Goal: Information Seeking & Learning: Understand process/instructions

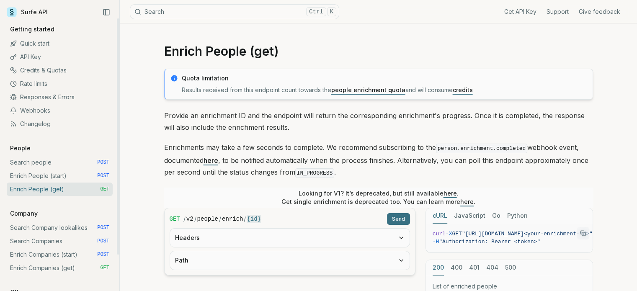
click at [36, 58] on link "API Key" at bounding box center [60, 56] width 106 height 13
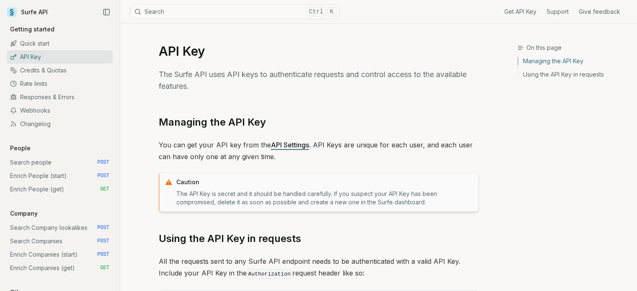
click at [296, 147] on link "API Settings" at bounding box center [290, 145] width 38 height 8
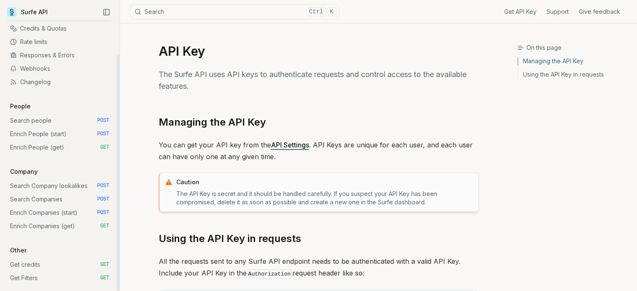
scroll to position [42, 0]
click at [70, 276] on link "Get Filters GET" at bounding box center [60, 277] width 106 height 13
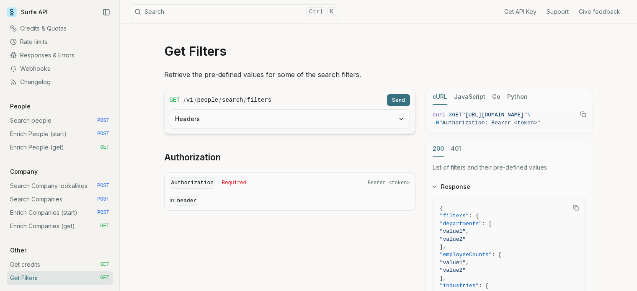
click at [460, 152] on div "200 401" at bounding box center [509, 148] width 167 height 15
click at [455, 150] on button "401" at bounding box center [455, 148] width 10 height 15
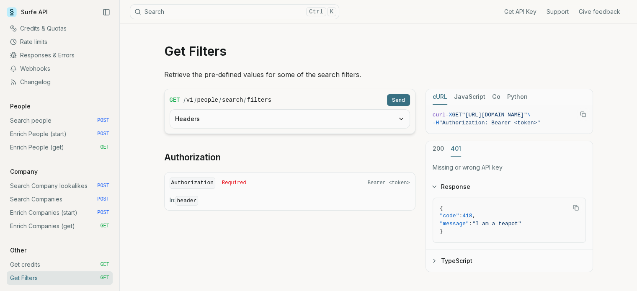
click at [415, 159] on h2 "Authorization" at bounding box center [289, 158] width 251 height 12
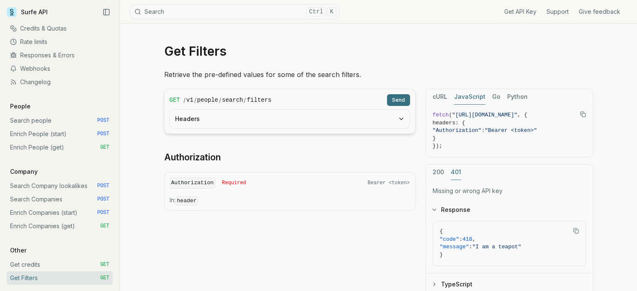
click at [476, 101] on button "JavaScript" at bounding box center [469, 96] width 31 height 15
drag, startPoint x: 543, startPoint y: 154, endPoint x: 507, endPoint y: 162, distance: 36.6
click at [507, 157] on div at bounding box center [501, 155] width 151 height 3
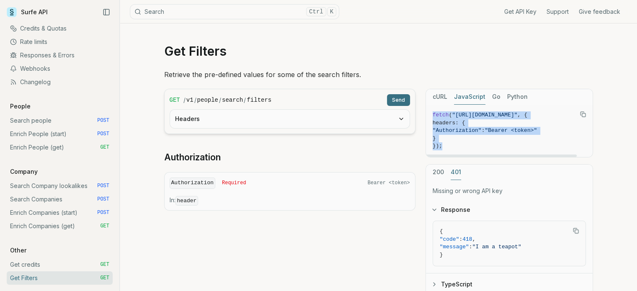
drag, startPoint x: 444, startPoint y: 148, endPoint x: 432, endPoint y: 117, distance: 33.1
click at [432, 117] on code "fetch ( "[URL][DOMAIN_NAME]" , { headers: { "Authorization" : "Bearer <token>" …" at bounding box center [508, 130] width 153 height 39
click at [437, 171] on button "200" at bounding box center [437, 172] width 11 height 15
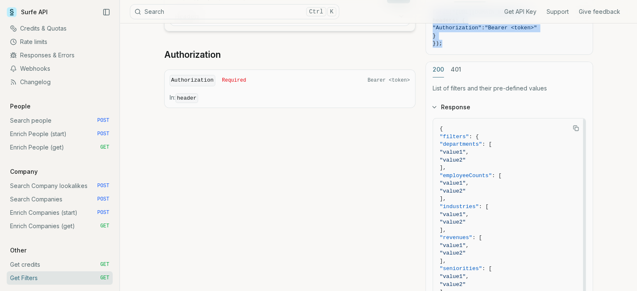
scroll to position [84, 0]
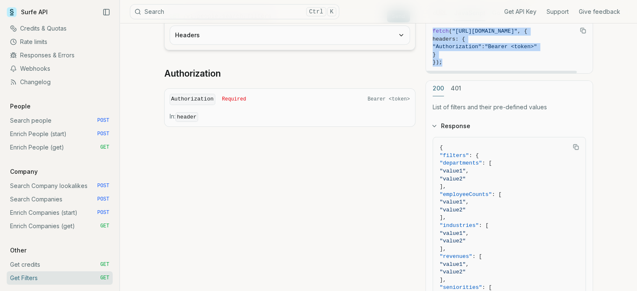
copy code "fetch ( "[URL][DOMAIN_NAME]" , { headers: { "Authorization" : "Bearer <token>" …"
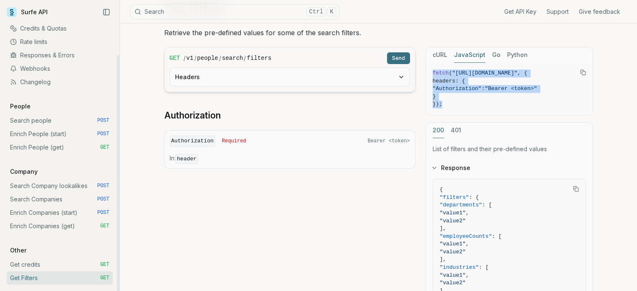
click at [42, 212] on link "Enrich Companies (start) POST" at bounding box center [60, 212] width 106 height 13
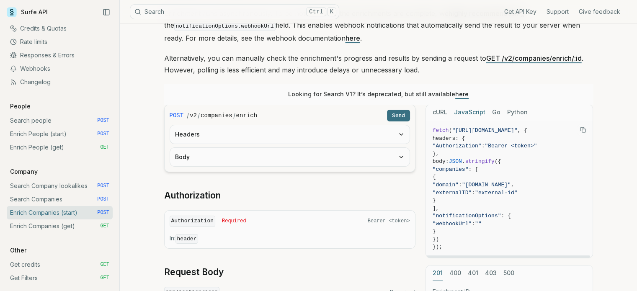
scroll to position [167, 0]
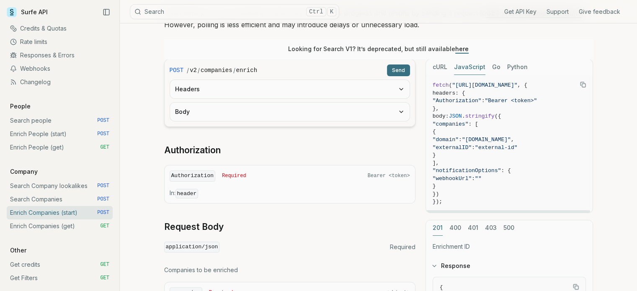
click at [455, 226] on button "400" at bounding box center [455, 227] width 12 height 15
click at [441, 226] on button "201" at bounding box center [437, 227] width 10 height 15
click at [454, 227] on button "400" at bounding box center [455, 227] width 12 height 15
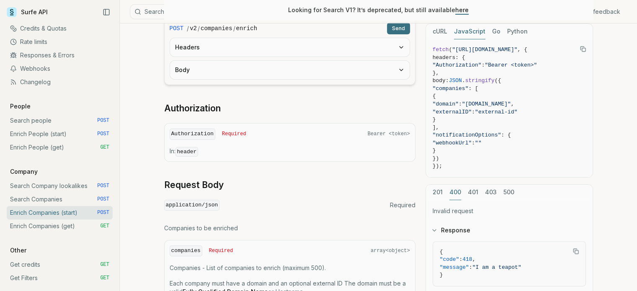
click at [435, 194] on button "201" at bounding box center [437, 192] width 10 height 15
